Goal: Task Accomplishment & Management: Complete application form

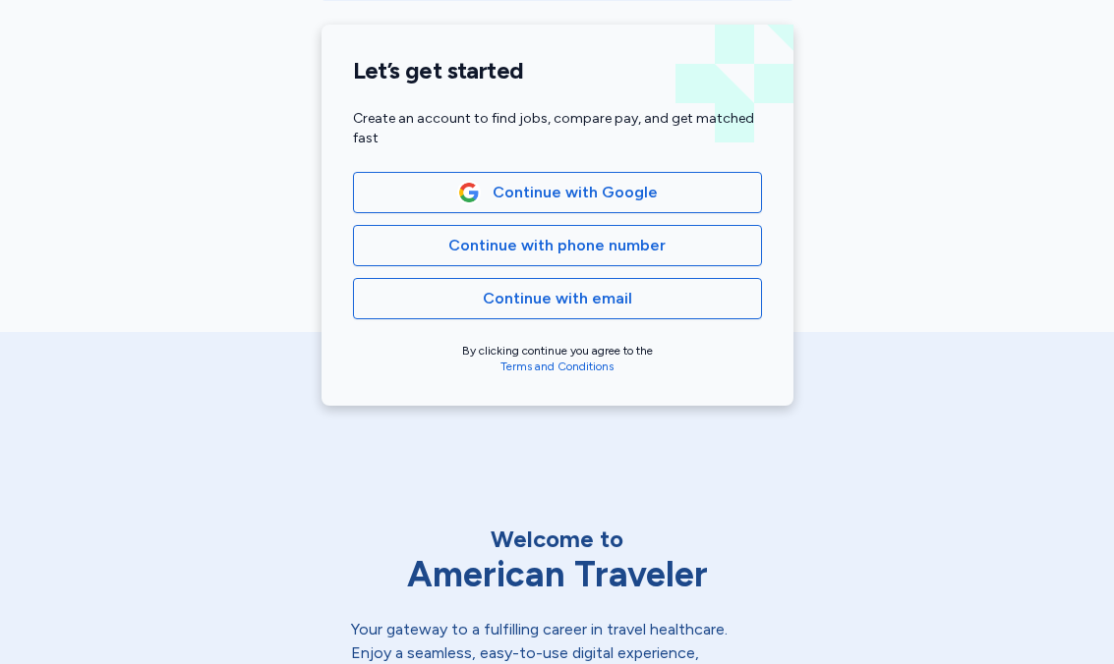
scroll to position [452, 0]
click at [616, 304] on span "Continue with email" at bounding box center [557, 300] width 149 height 24
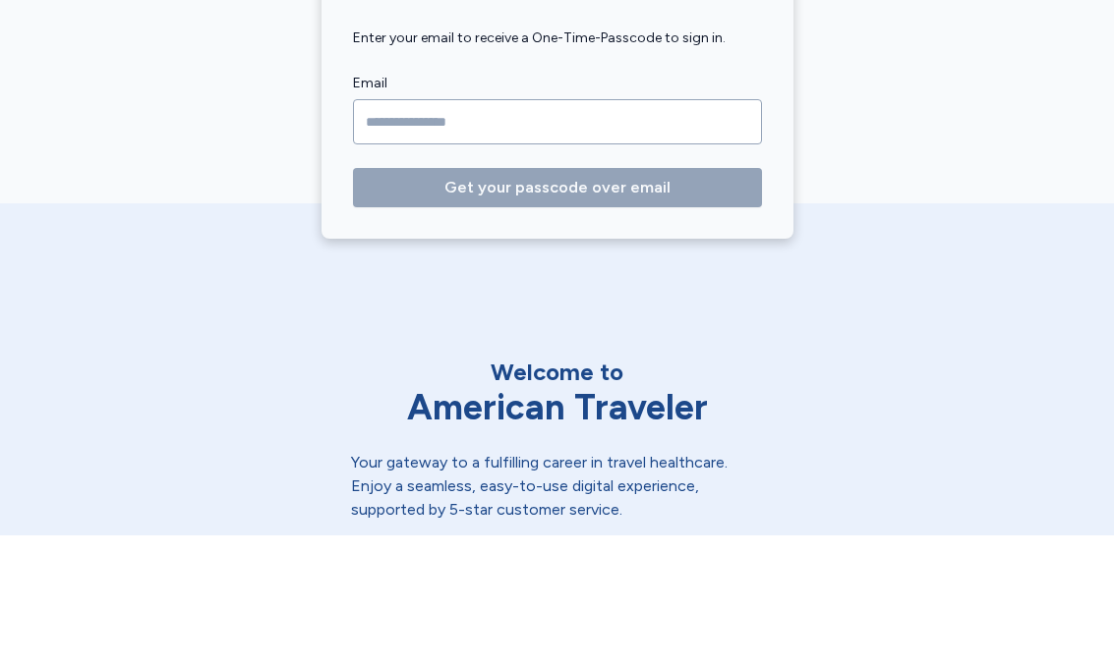
click at [587, 228] on input "Email" at bounding box center [557, 250] width 409 height 45
type input "**********"
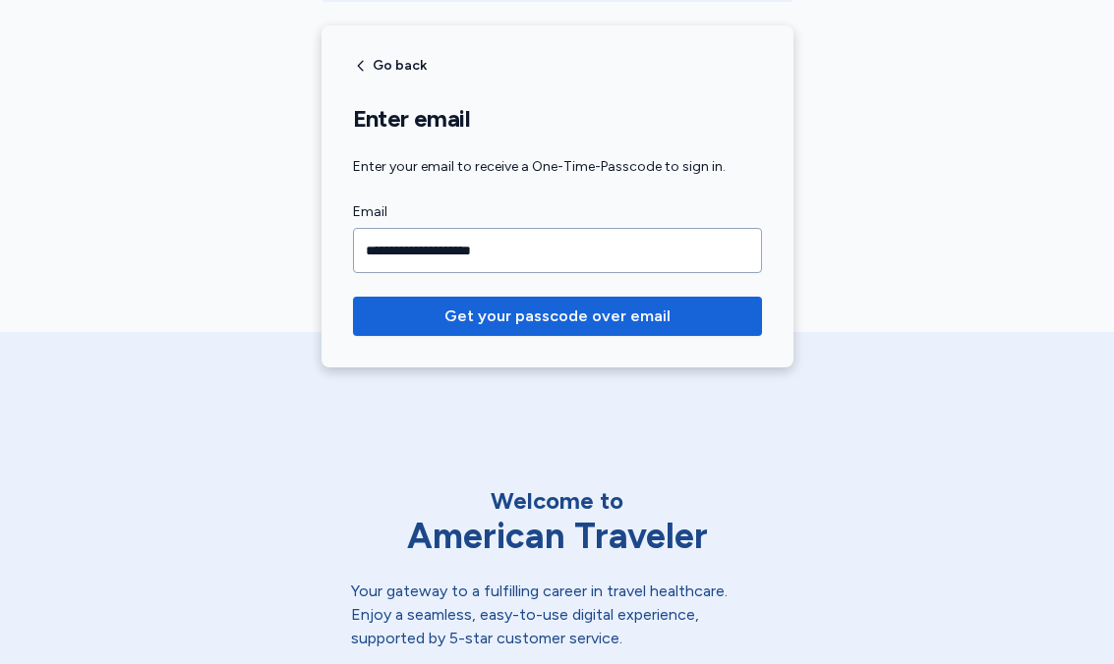
click at [648, 307] on span "Get your passcode over email" at bounding box center [557, 317] width 226 height 24
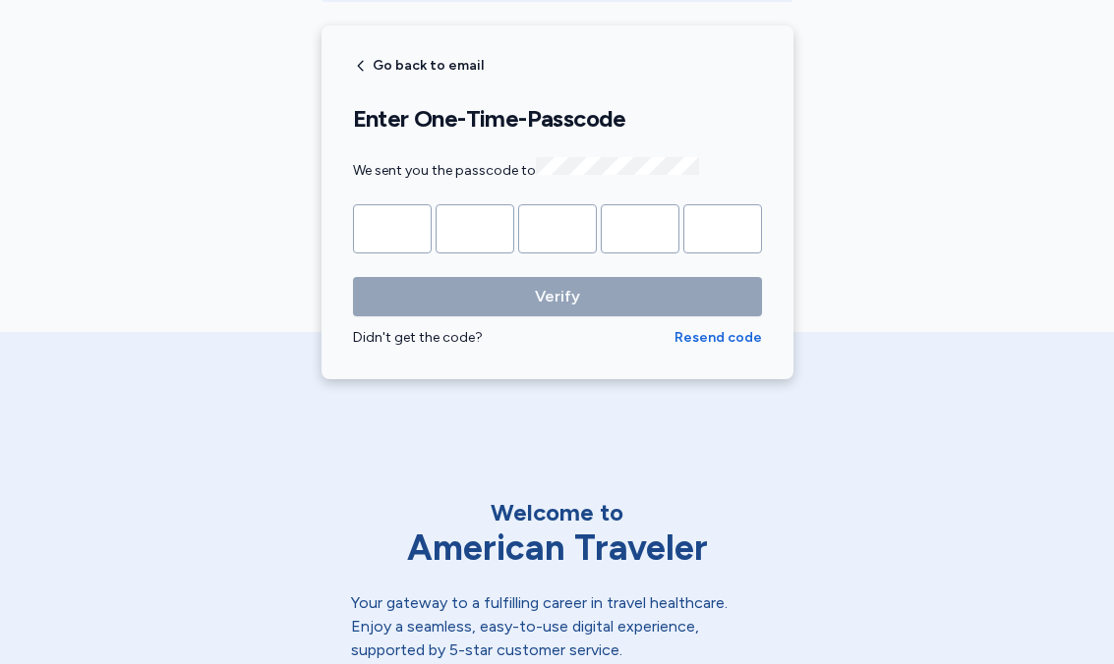
scroll to position [414, 0]
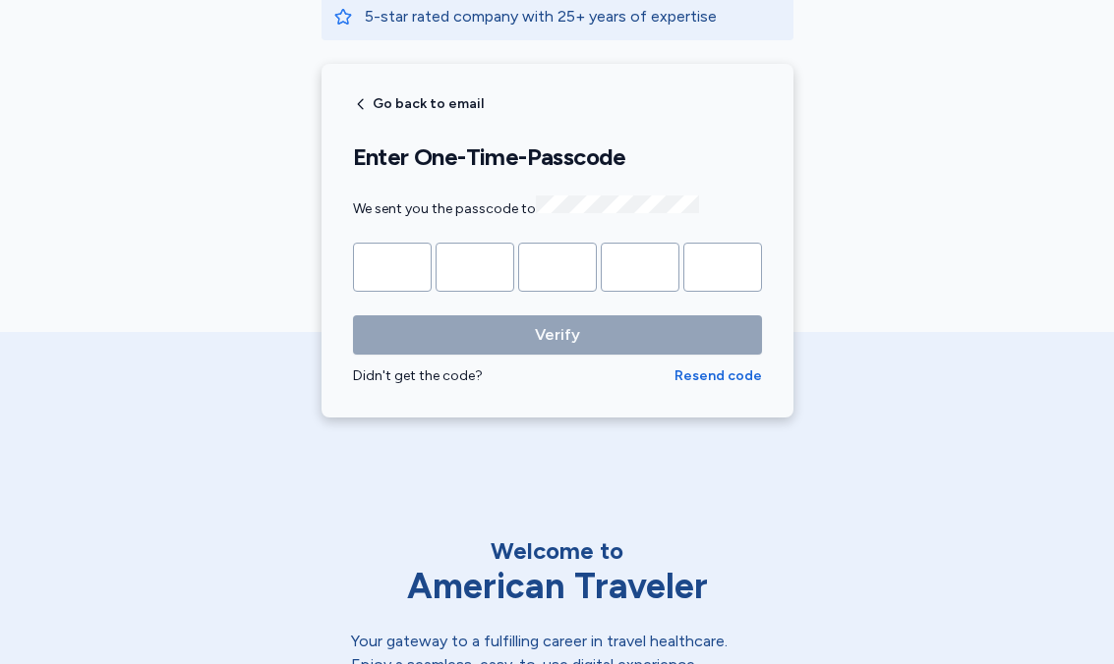
click at [400, 259] on input "Please enter OTP character 1" at bounding box center [392, 267] width 79 height 49
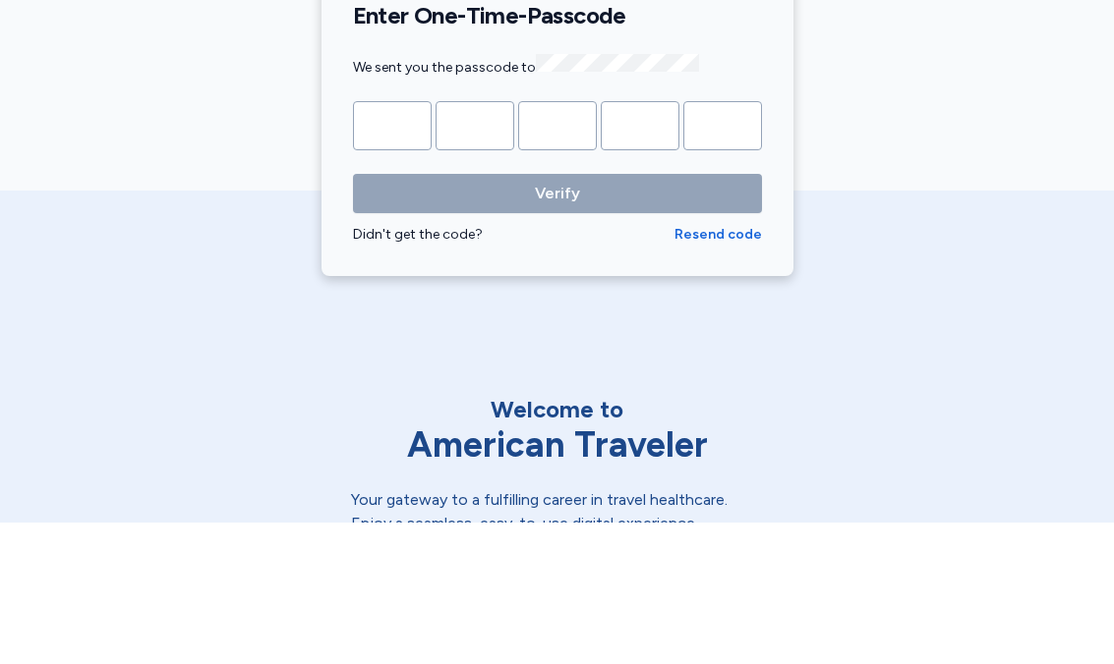
click at [715, 367] on span "Resend code" at bounding box center [717, 377] width 87 height 20
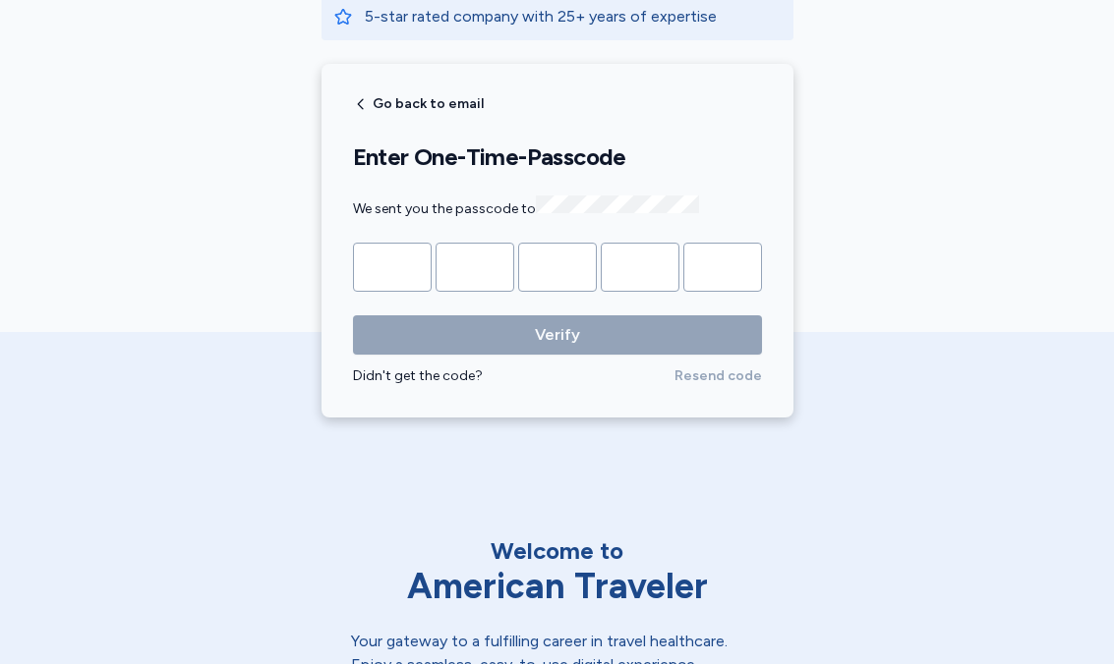
click at [429, 377] on div "Didn't get the code?" at bounding box center [513, 377] width 321 height 20
click at [417, 392] on div "Go back to email Enter One-Time-Passcode We sent you the passcode to Verify Did…" at bounding box center [557, 241] width 472 height 354
click at [420, 383] on div "Go back to email Enter One-Time-Passcode We sent you the passcode to Verify Did…" at bounding box center [557, 241] width 472 height 354
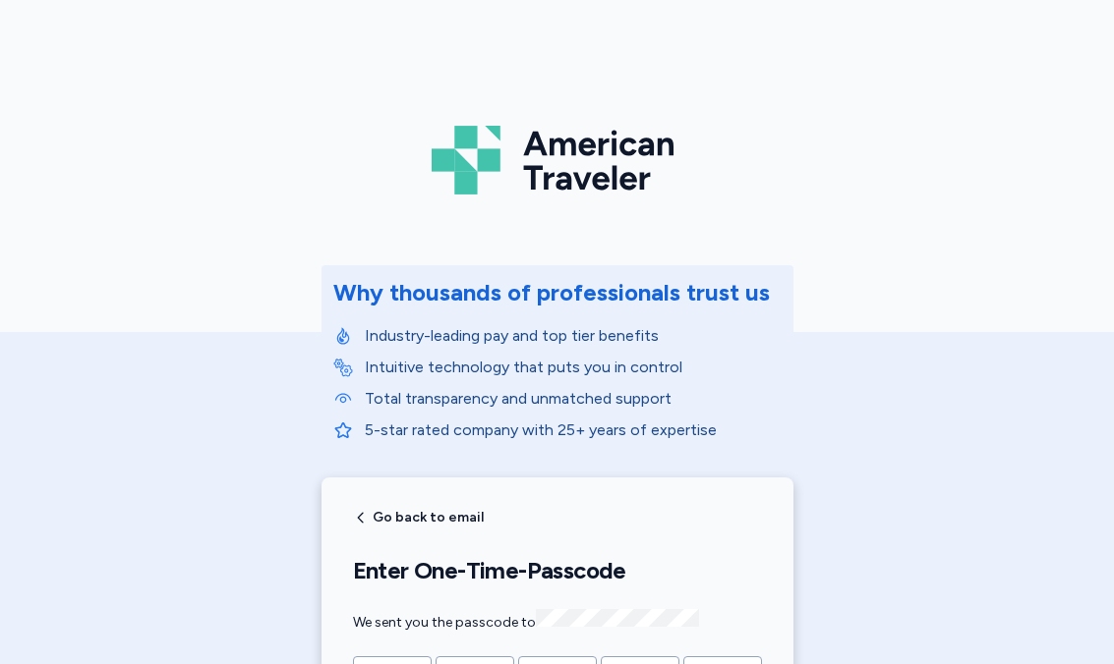
scroll to position [0, 0]
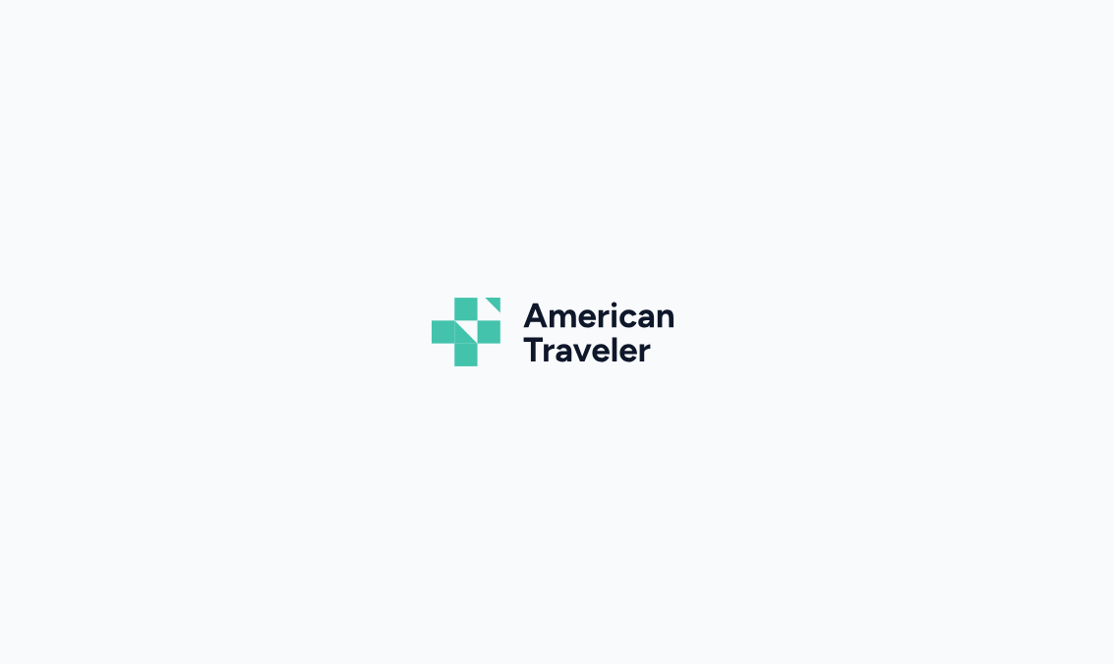
click at [638, 236] on div "American Traveler" at bounding box center [557, 332] width 1114 height 664
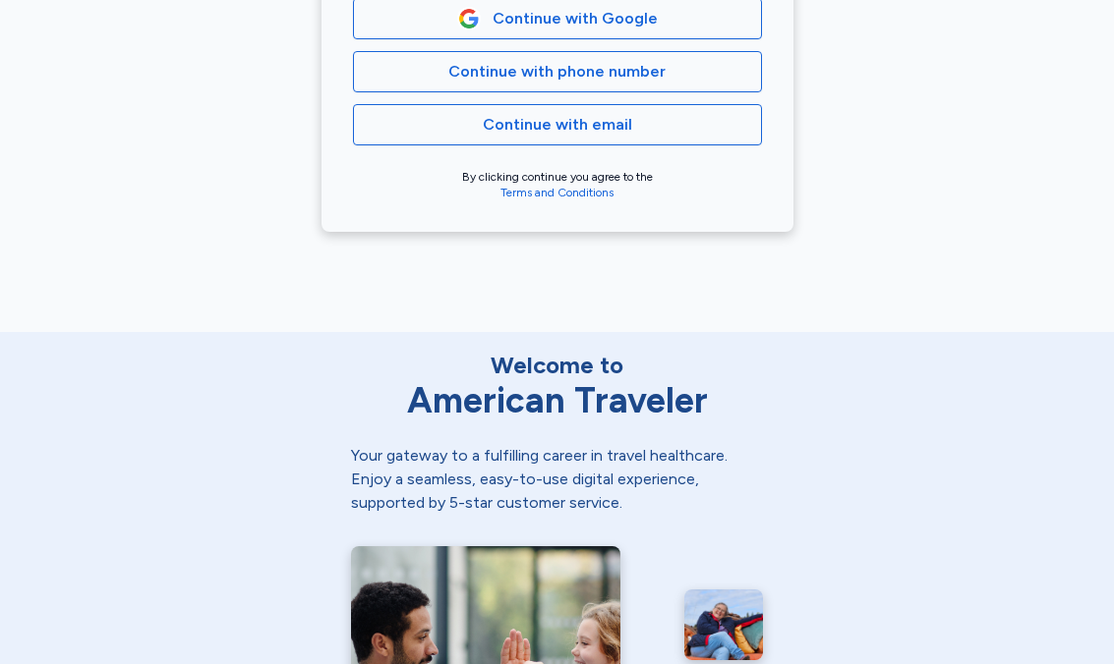
scroll to position [616, 0]
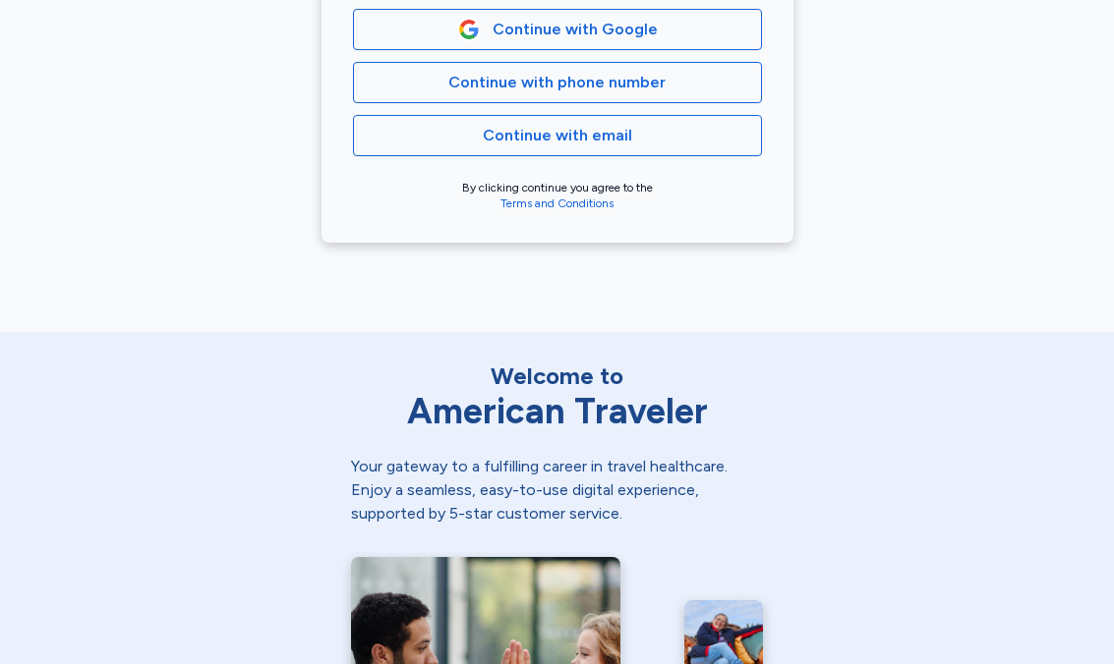
click at [642, 87] on span "Continue with phone number" at bounding box center [556, 83] width 217 height 24
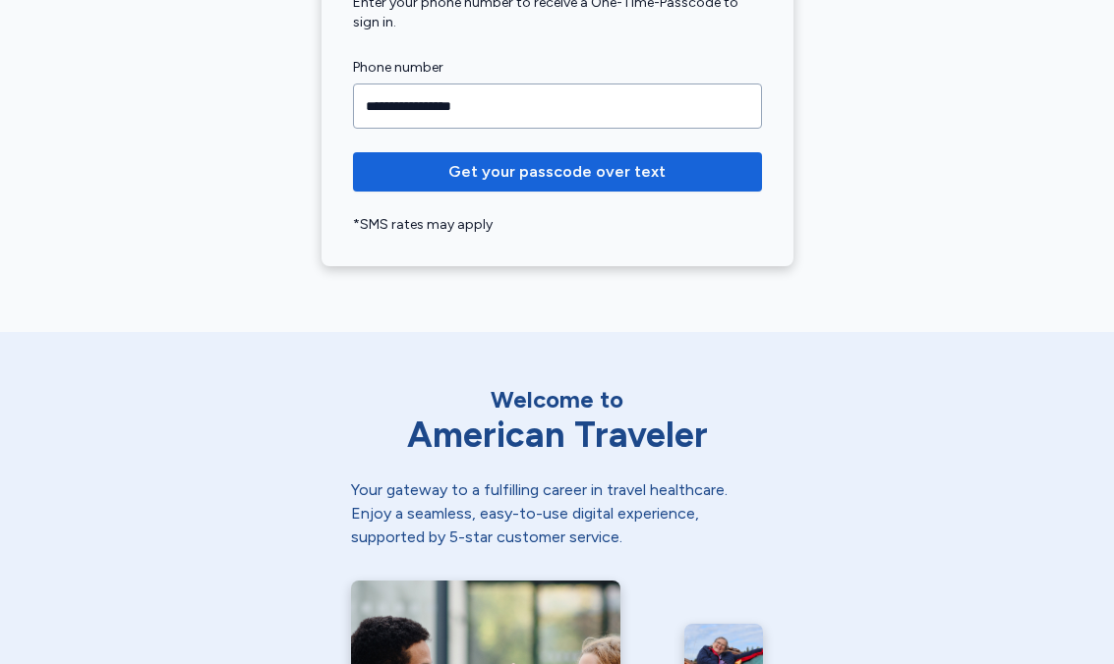
type input "**********"
click at [604, 174] on span "Get your passcode over text" at bounding box center [556, 172] width 217 height 24
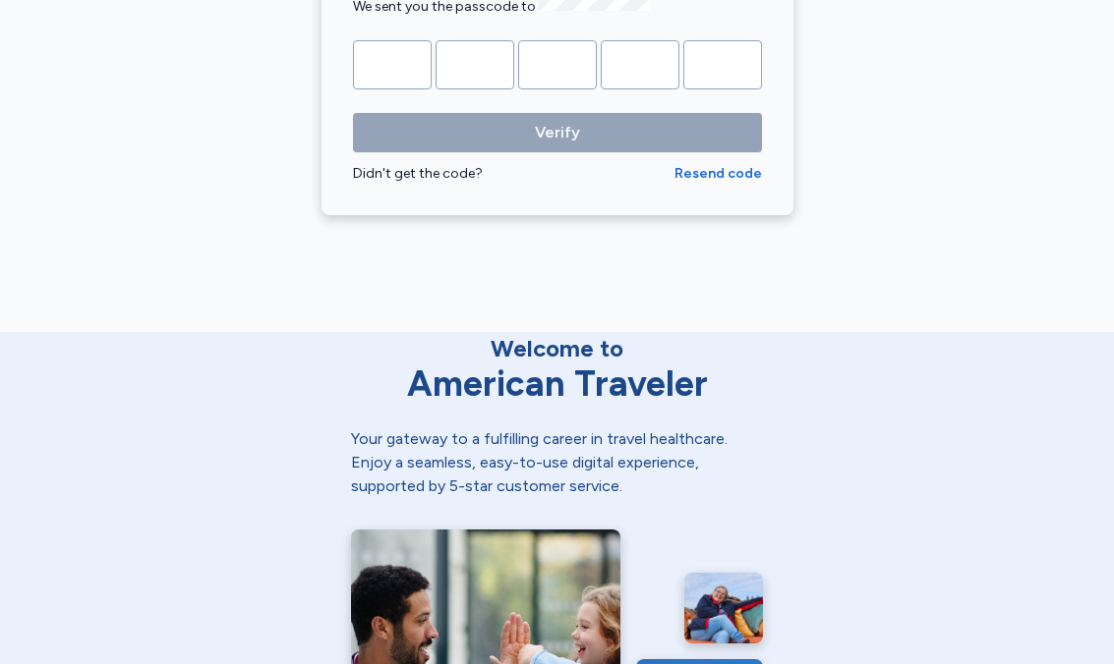
click at [377, 62] on input "Please enter OTP character 1" at bounding box center [392, 64] width 79 height 49
type input "*"
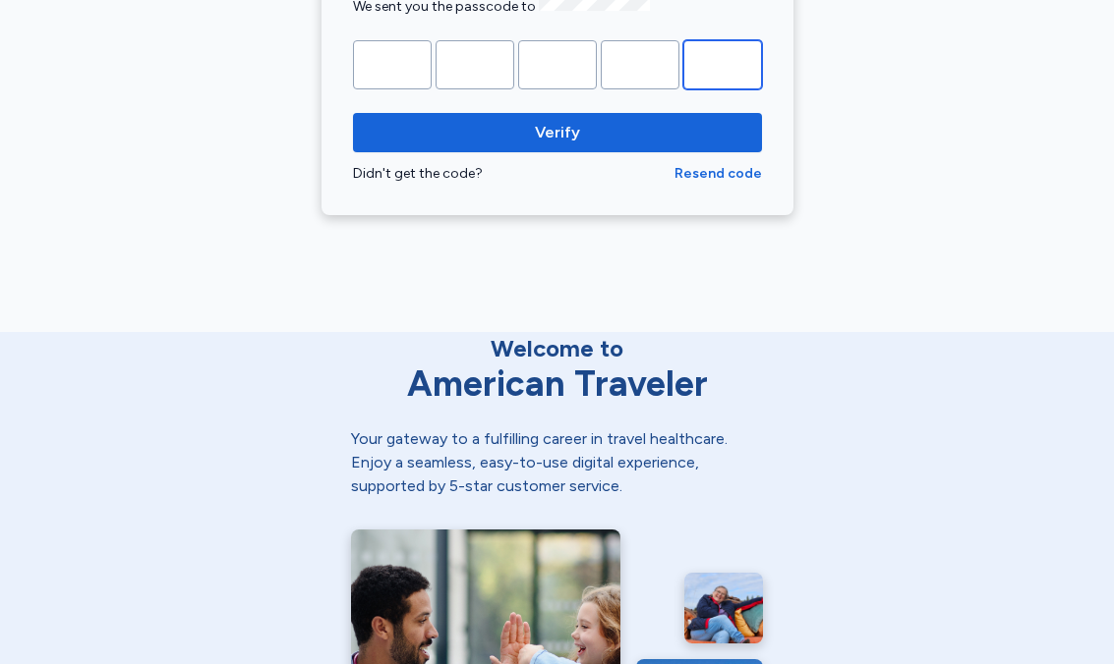
type input "*"
click at [620, 124] on span "Verify" at bounding box center [557, 133] width 377 height 24
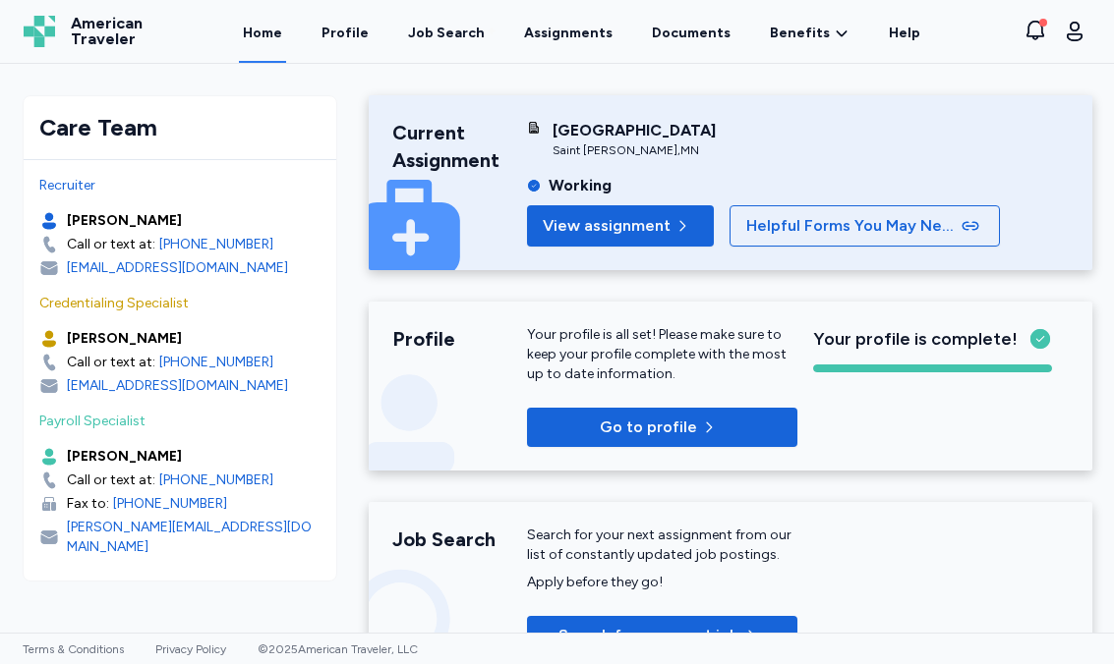
click at [695, 37] on link "Documents" at bounding box center [691, 31] width 87 height 63
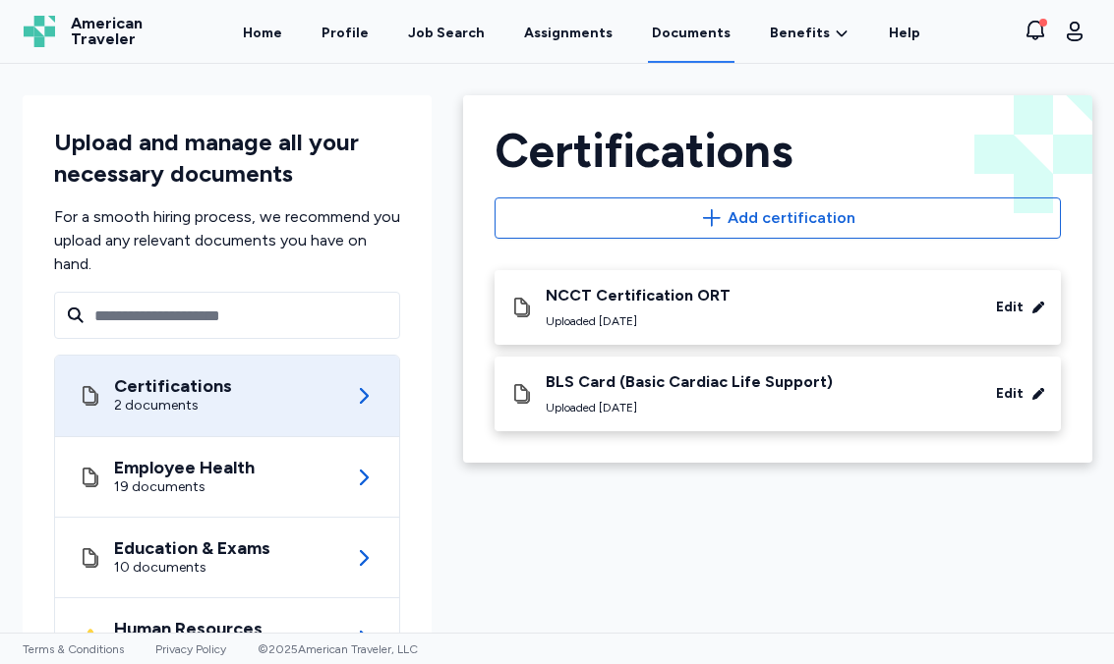
click at [594, 35] on link "Assignments" at bounding box center [568, 31] width 96 height 63
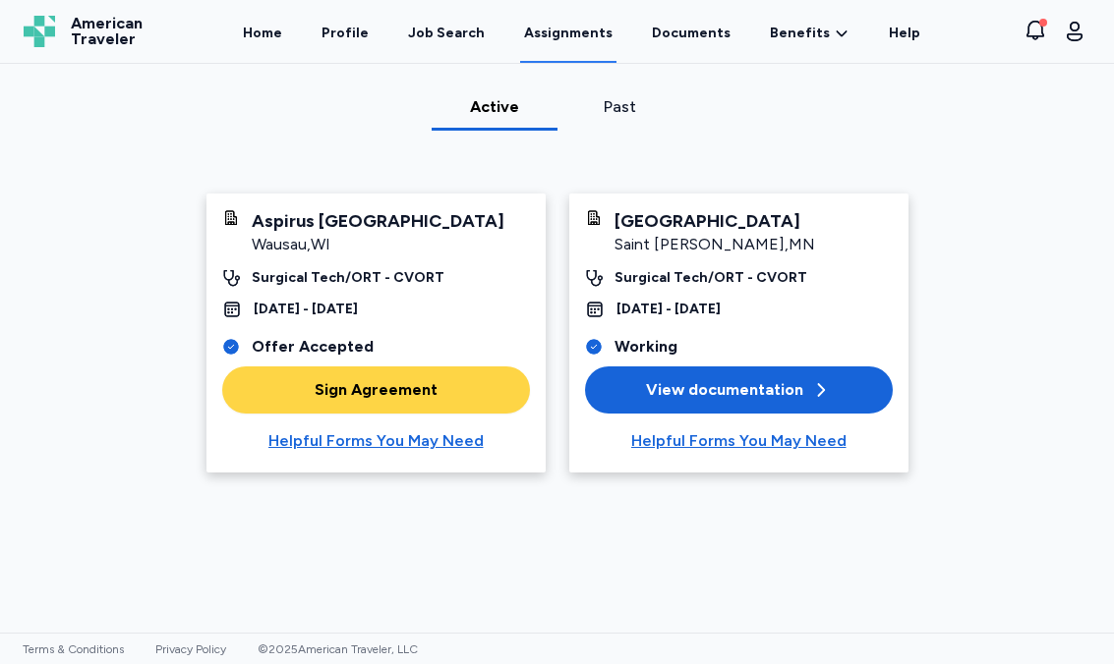
click at [435, 383] on span "Sign Agreement" at bounding box center [376, 390] width 276 height 24
